Goal: Transaction & Acquisition: Purchase product/service

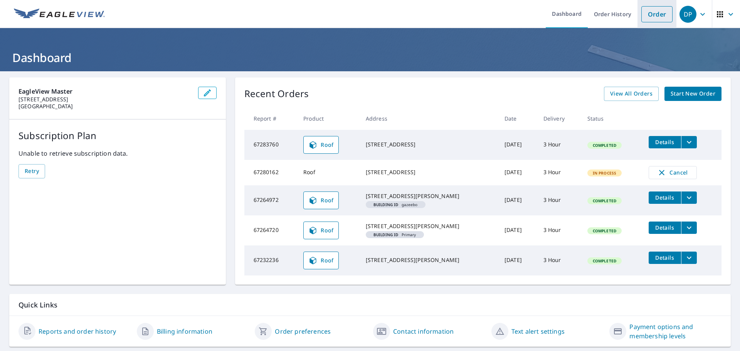
click at [646, 15] on link "Order" at bounding box center [656, 14] width 31 height 16
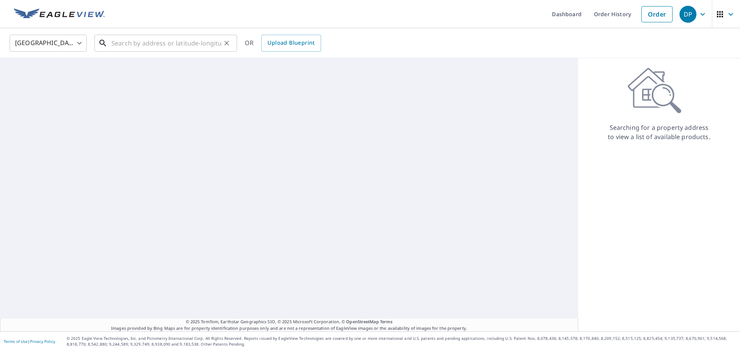
click at [201, 41] on input "text" at bounding box center [166, 43] width 110 height 22
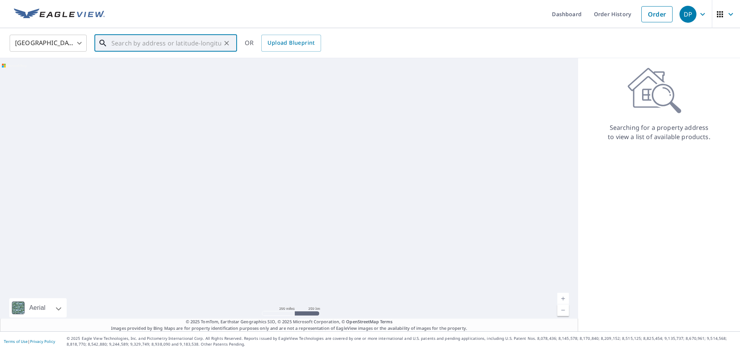
paste input "[STREET_ADDRESS][PERSON_NAME]"
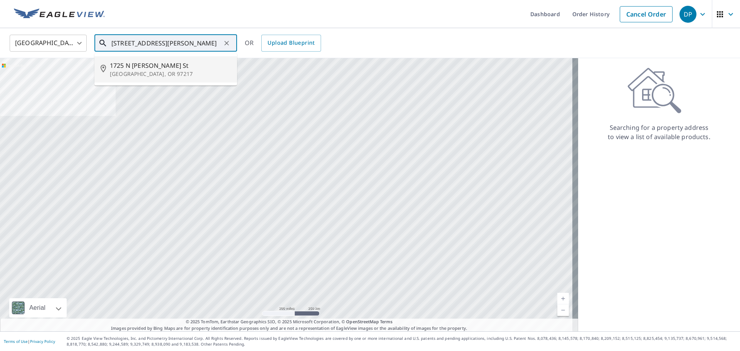
click at [172, 70] on p "[GEOGRAPHIC_DATA], OR 97217" at bounding box center [170, 74] width 121 height 8
type input "[STREET_ADDRESS][PERSON_NAME]"
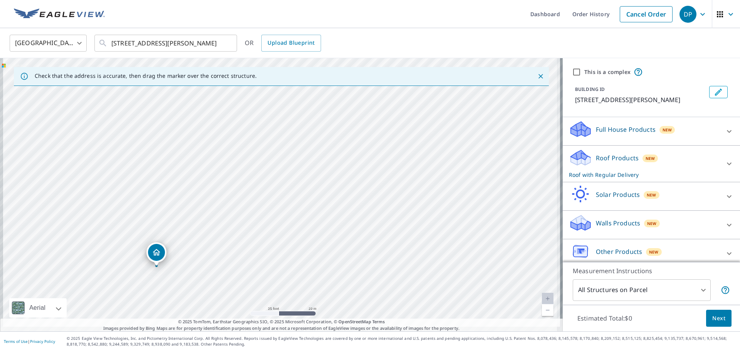
drag, startPoint x: 308, startPoint y: 225, endPoint x: 410, endPoint y: 96, distance: 164.2
click at [413, 83] on div "Check that the address is accurate, then drag the marker over the correct struc…" at bounding box center [281, 194] width 562 height 273
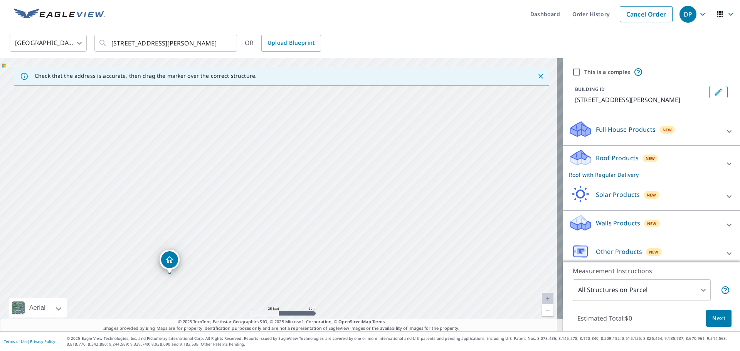
drag, startPoint x: 408, startPoint y: 129, endPoint x: 414, endPoint y: 116, distance: 14.8
click at [413, 118] on div "[STREET_ADDRESS][PERSON_NAME]" at bounding box center [281, 194] width 562 height 273
drag, startPoint x: 373, startPoint y: 227, endPoint x: 399, endPoint y: 171, distance: 61.7
click at [399, 171] on div "[STREET_ADDRESS][PERSON_NAME]" at bounding box center [281, 194] width 562 height 273
drag, startPoint x: 345, startPoint y: 203, endPoint x: 357, endPoint y: 194, distance: 15.2
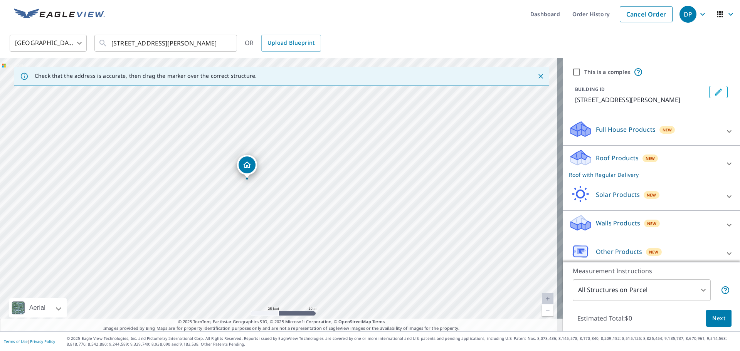
click at [357, 194] on div "[STREET_ADDRESS][PERSON_NAME]" at bounding box center [281, 194] width 562 height 273
click at [726, 17] on icon "button" at bounding box center [730, 14] width 9 height 9
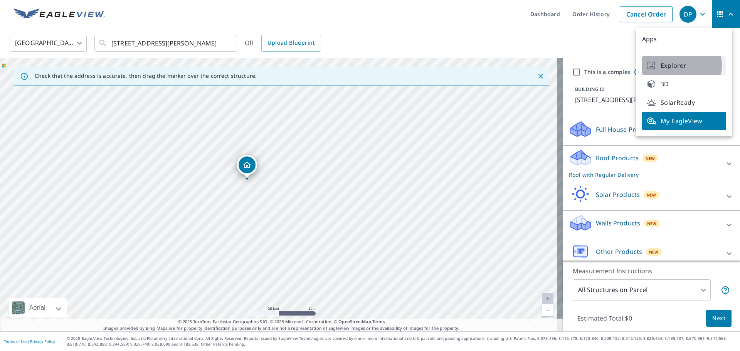
click at [674, 65] on span "Explorer" at bounding box center [683, 65] width 75 height 9
